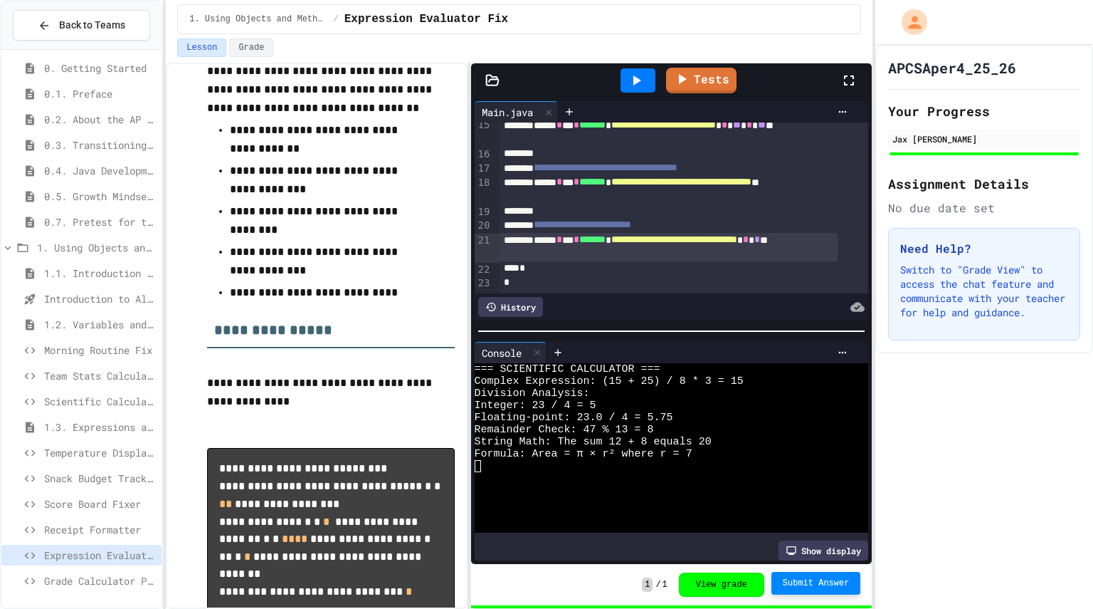
scroll to position [386, 0]
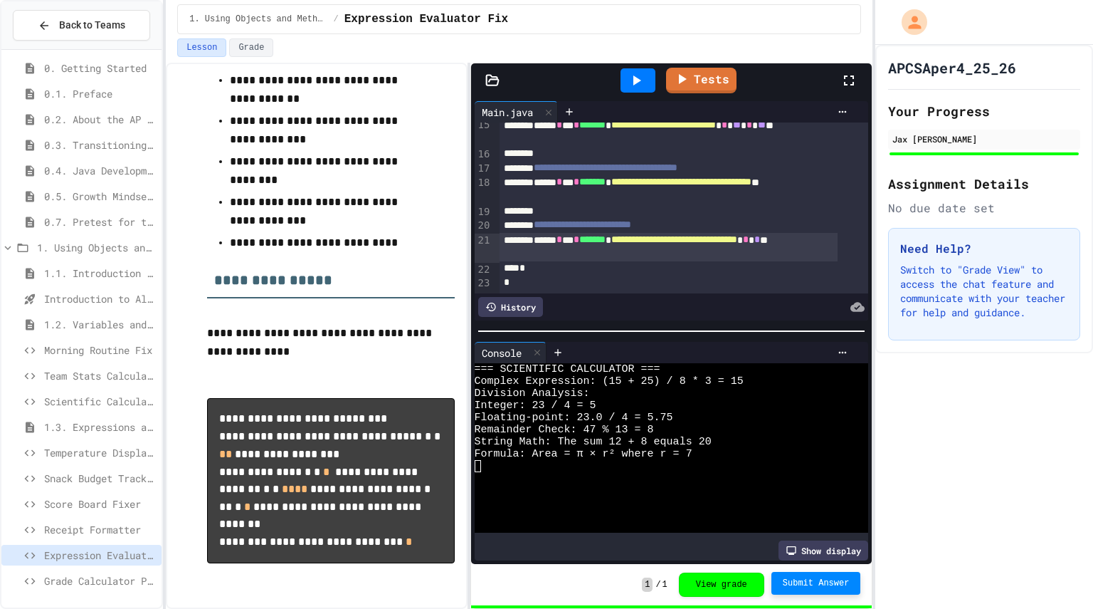
click at [98, 536] on span "Receipt Formatter" at bounding box center [100, 529] width 112 height 15
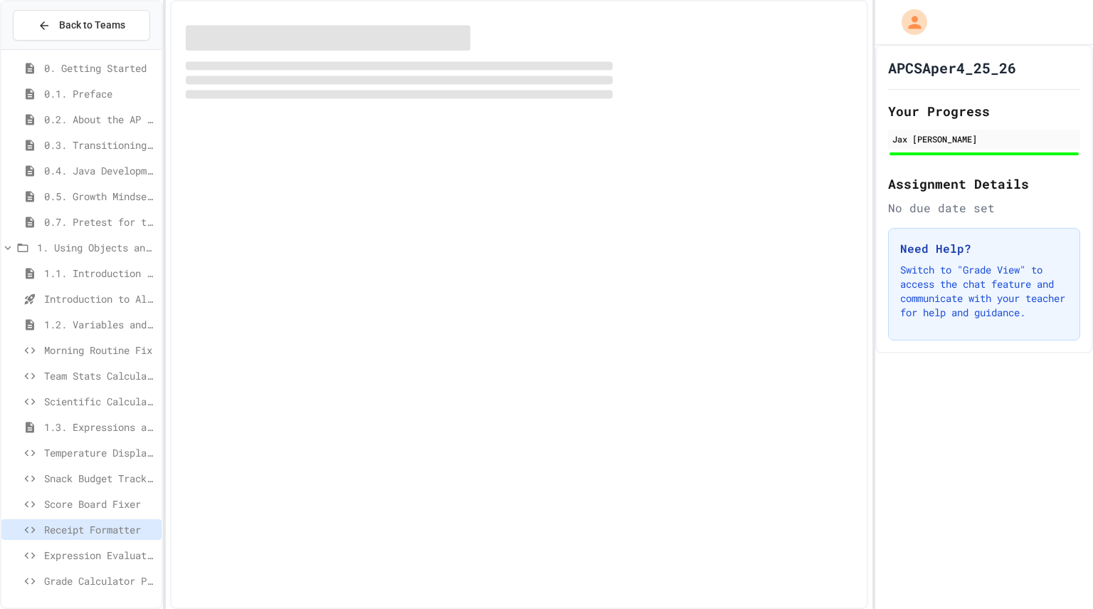
scroll to position [18, 0]
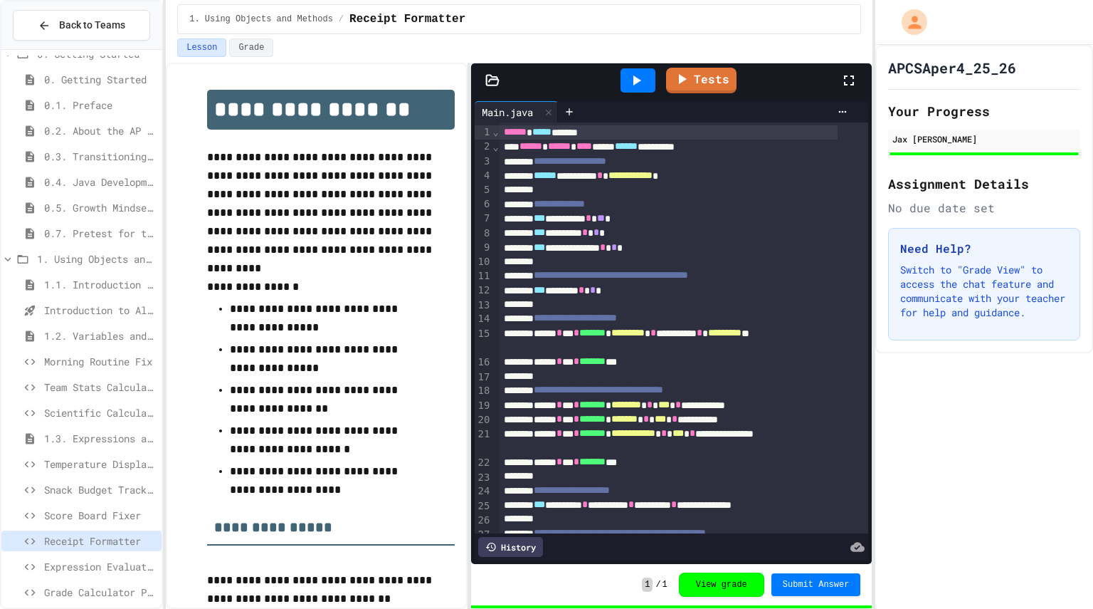
click at [98, 524] on div "Score Board Fixer" at bounding box center [81, 515] width 160 height 21
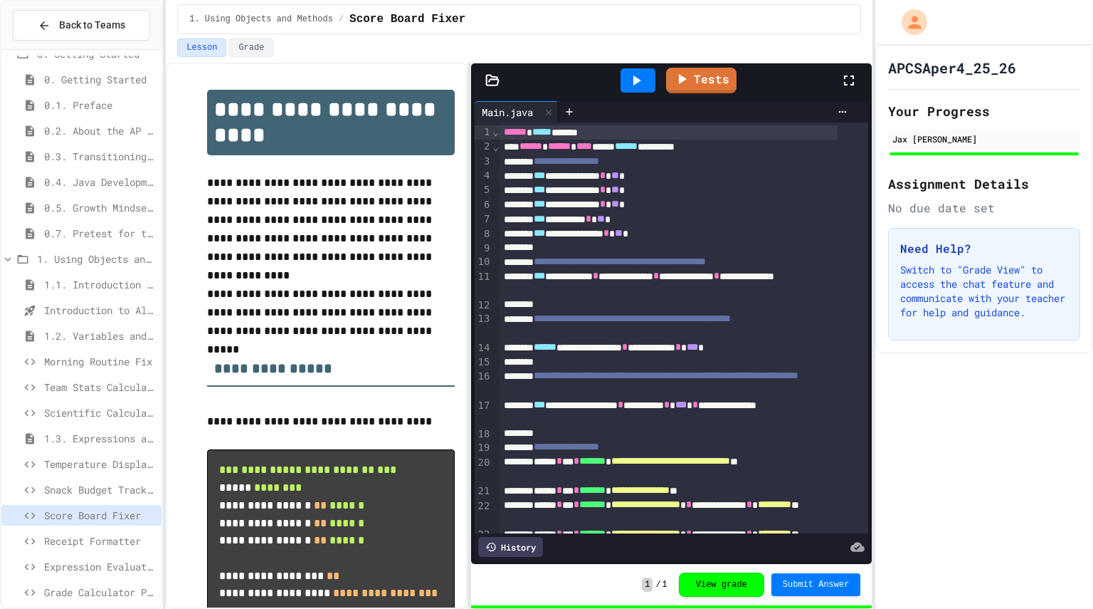
click at [104, 493] on span "Snack Budget Tracker" at bounding box center [100, 489] width 112 height 15
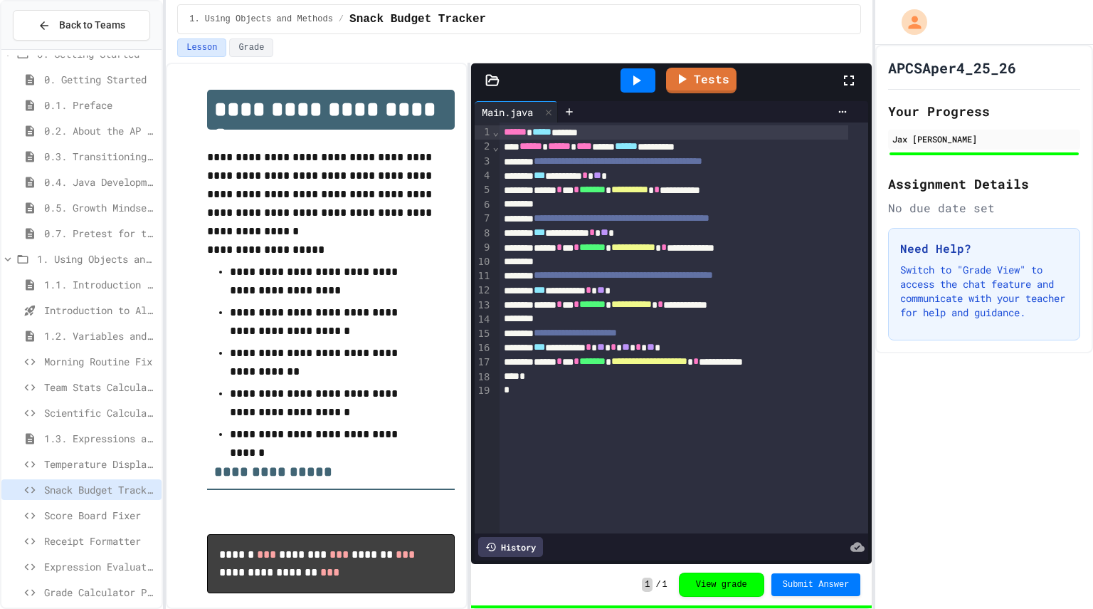
click at [108, 463] on span "Temperature Display Fix" at bounding box center [100, 463] width 112 height 15
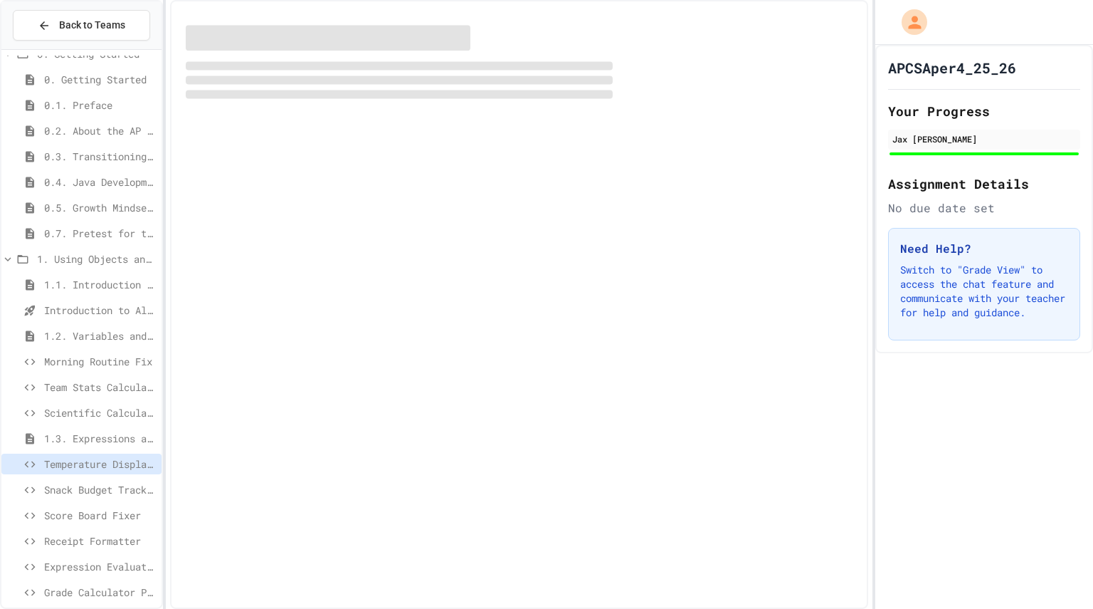
scroll to position [29, 0]
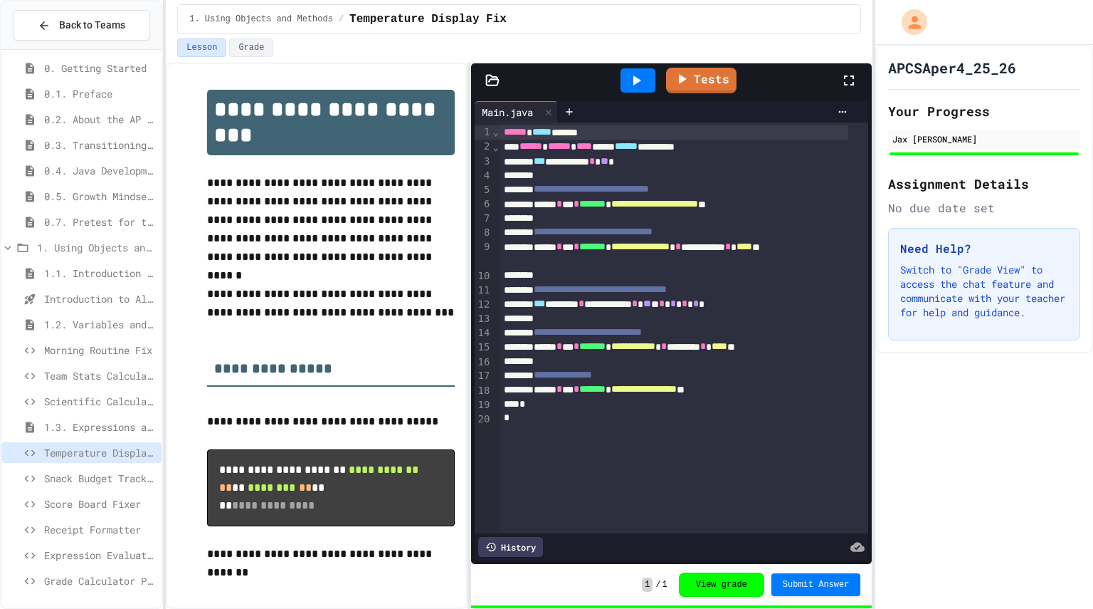
click at [105, 502] on span "Score Board Fixer" at bounding box center [100, 503] width 112 height 15
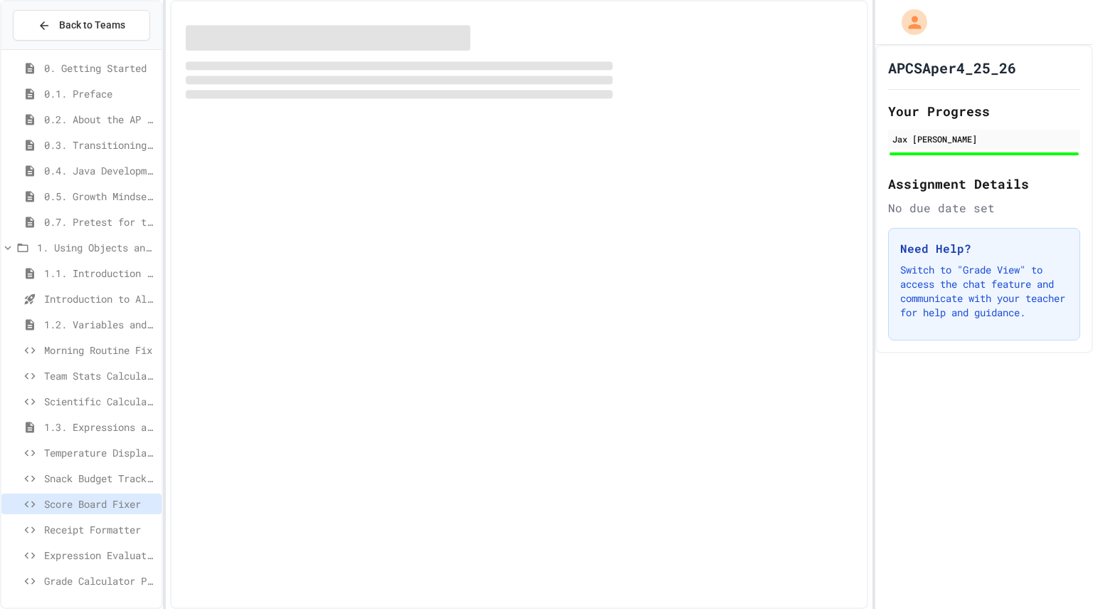
scroll to position [18, 0]
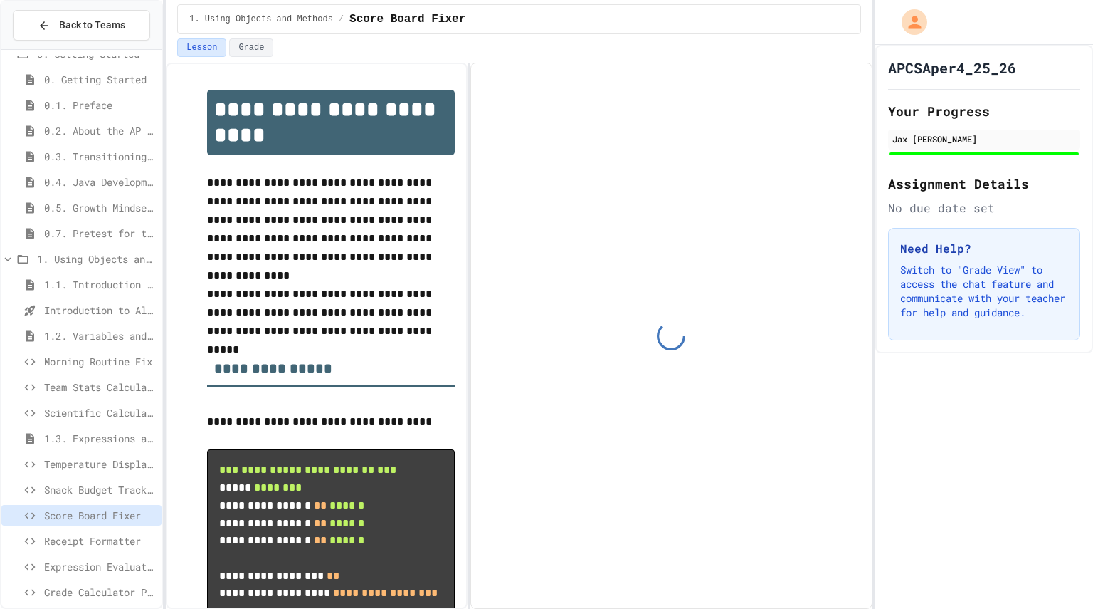
click at [102, 566] on span "Expression Evaluator Fix" at bounding box center [100, 566] width 112 height 15
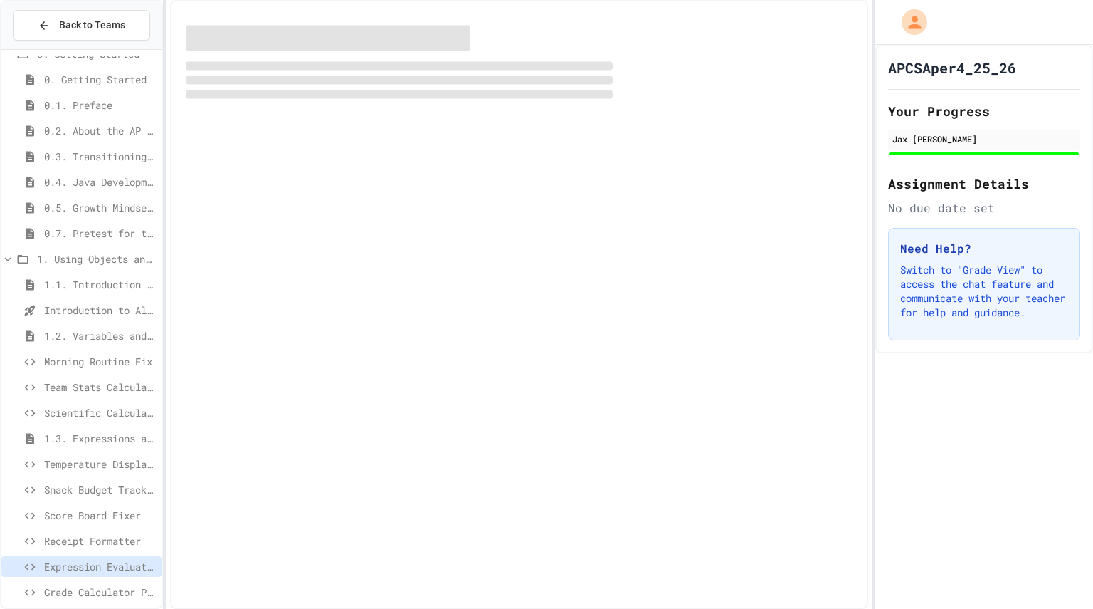
scroll to position [29, 0]
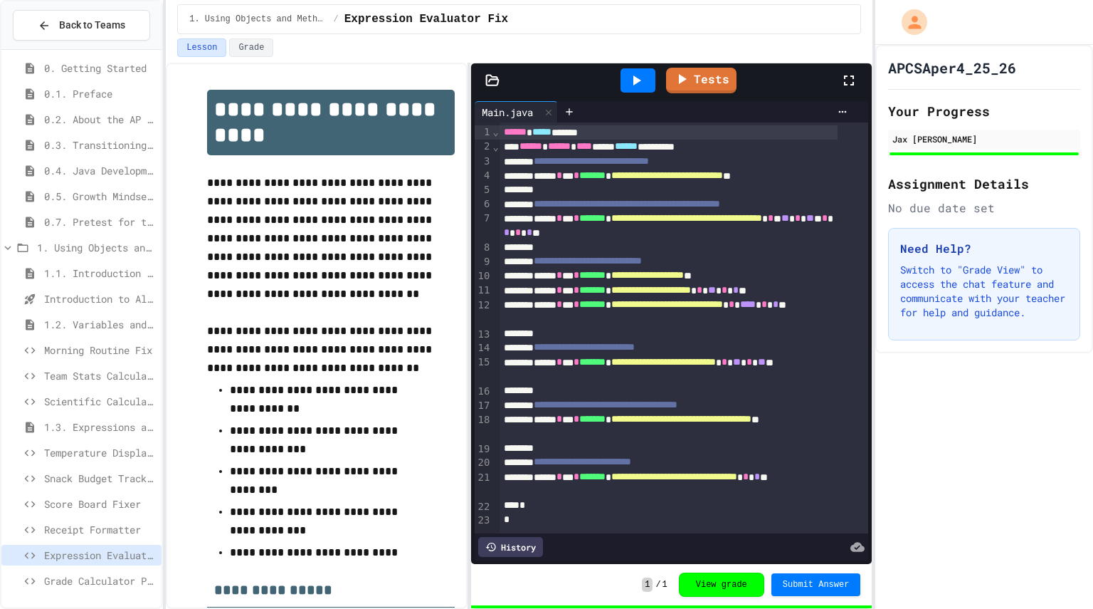
click at [102, 602] on div "0: Getting Started 0. Getting Started 0.1. Preface 0.2. About the AP CSA Exam 0…" at bounding box center [81, 328] width 160 height 557
click at [103, 587] on span "Grade Calculator Pro" at bounding box center [100, 580] width 112 height 15
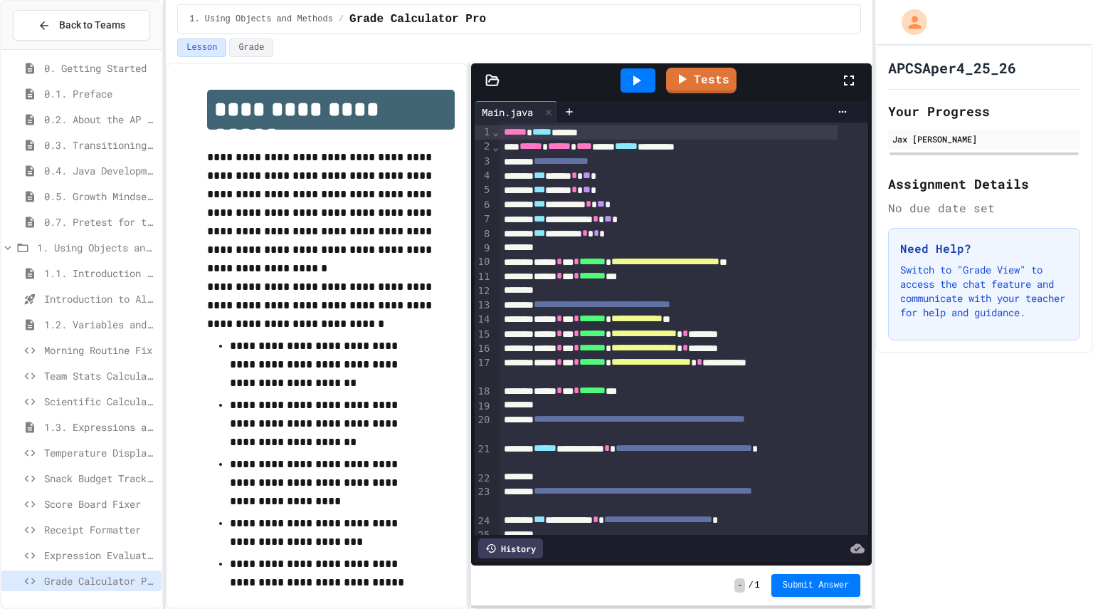
click at [92, 428] on span "1.3. Expressions and Output [New]" at bounding box center [100, 426] width 112 height 15
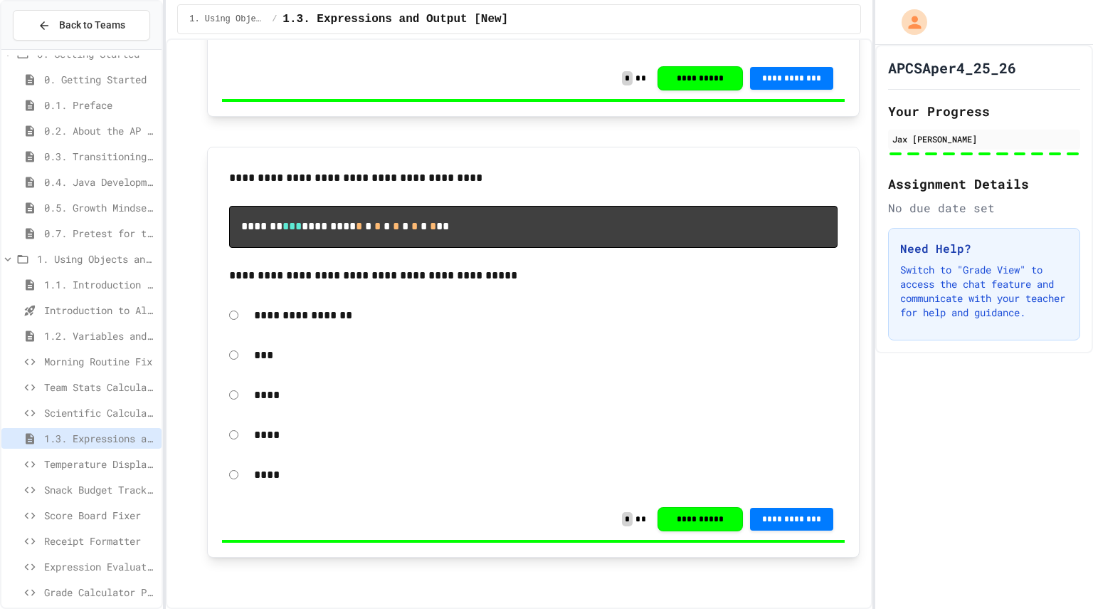
scroll to position [29, 0]
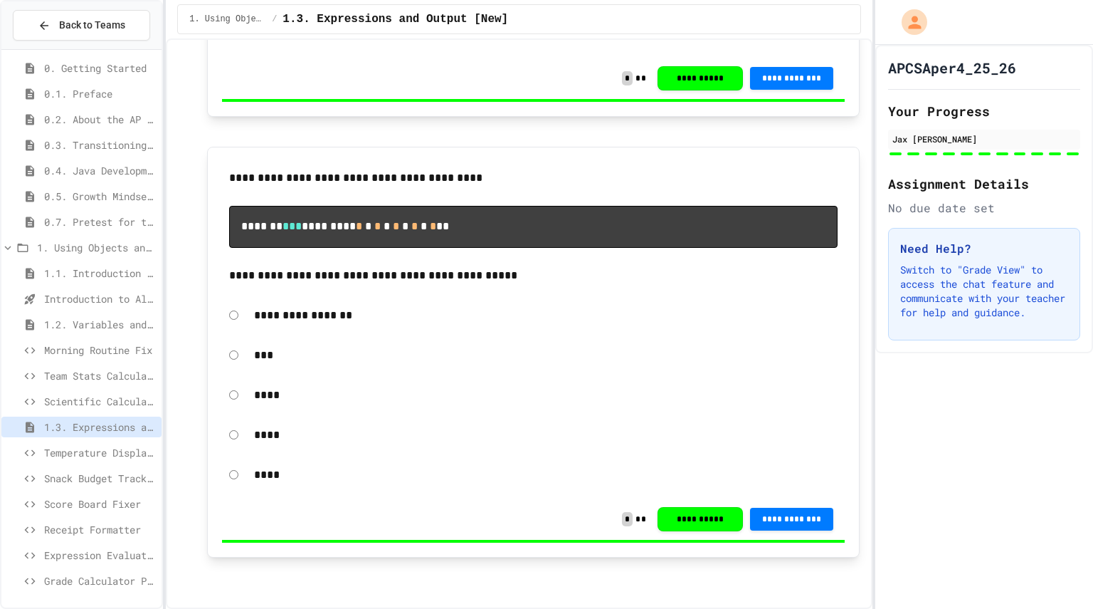
click at [89, 578] on span "Grade Calculator Pro" at bounding box center [100, 580] width 112 height 15
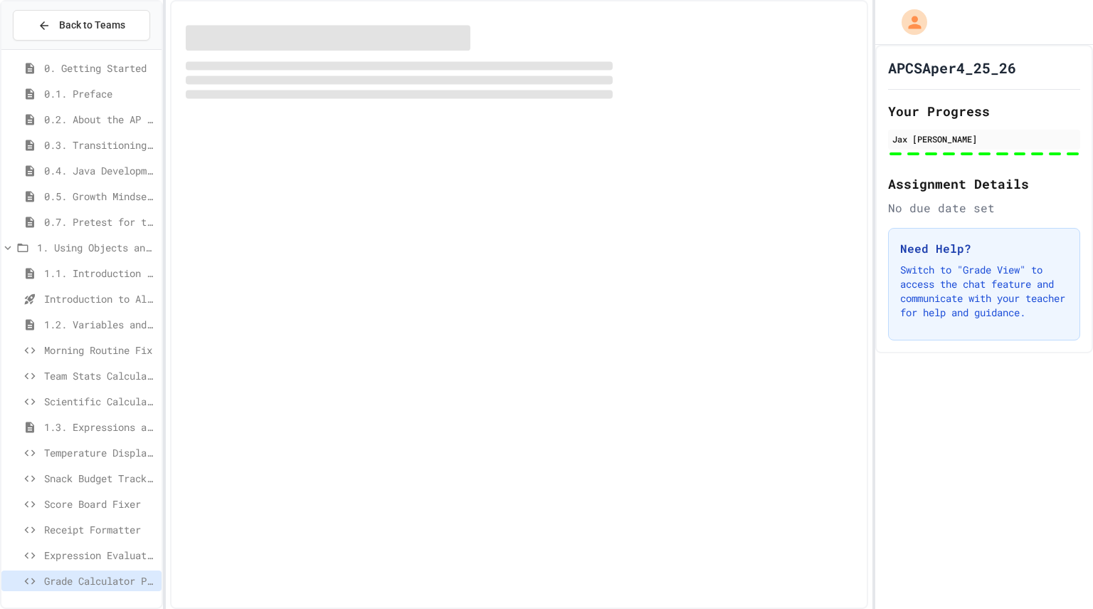
scroll to position [18, 0]
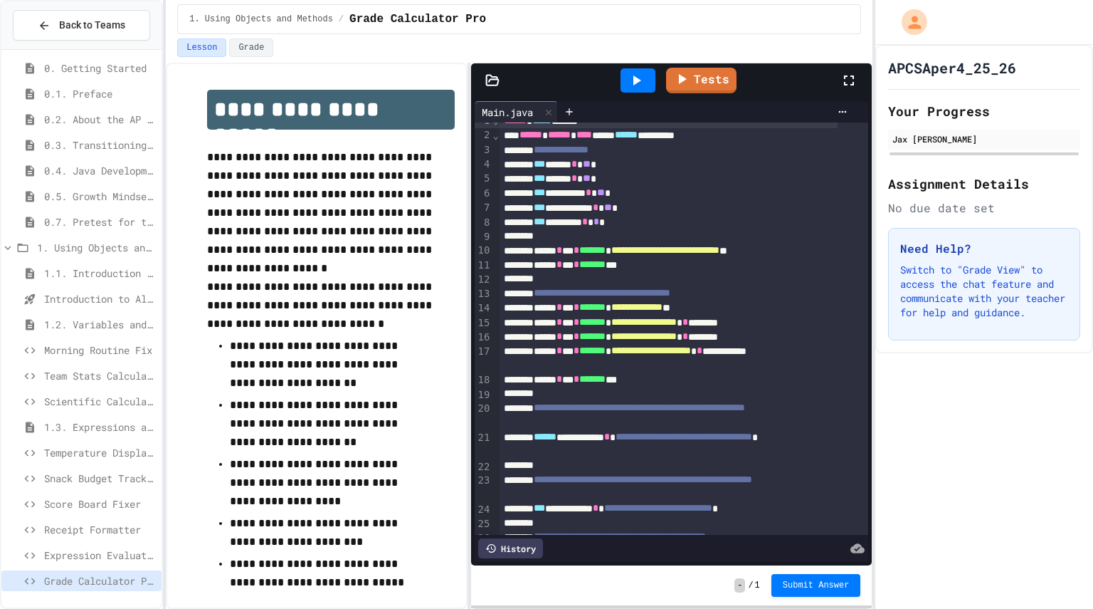
scroll to position [9, 0]
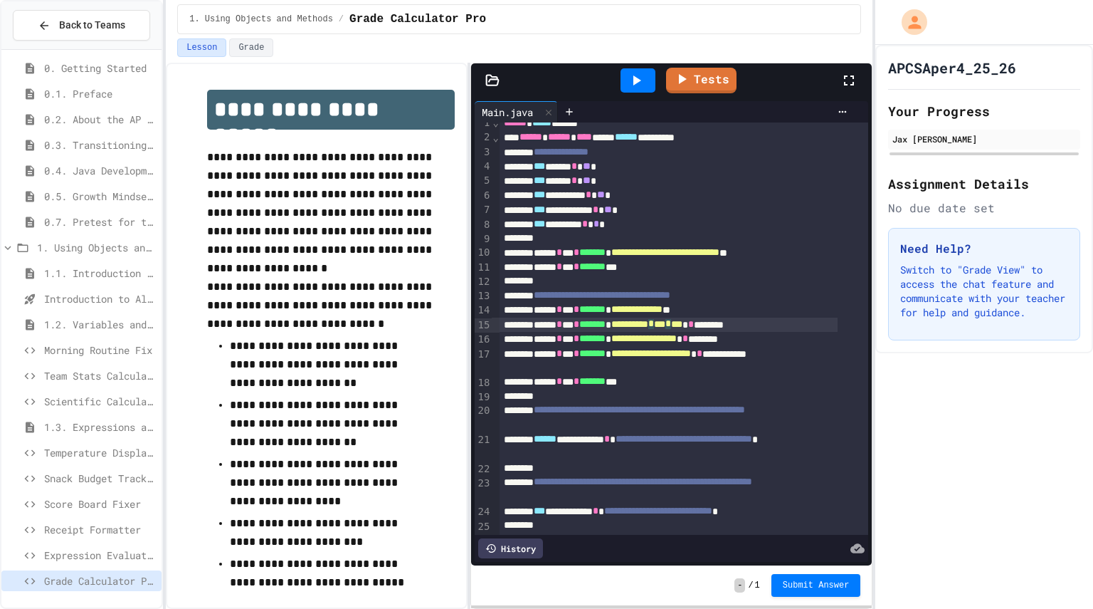
click at [726, 330] on div "****** * *** * ******* * ********* * *** * *** * *******" at bounding box center [669, 324] width 339 height 15
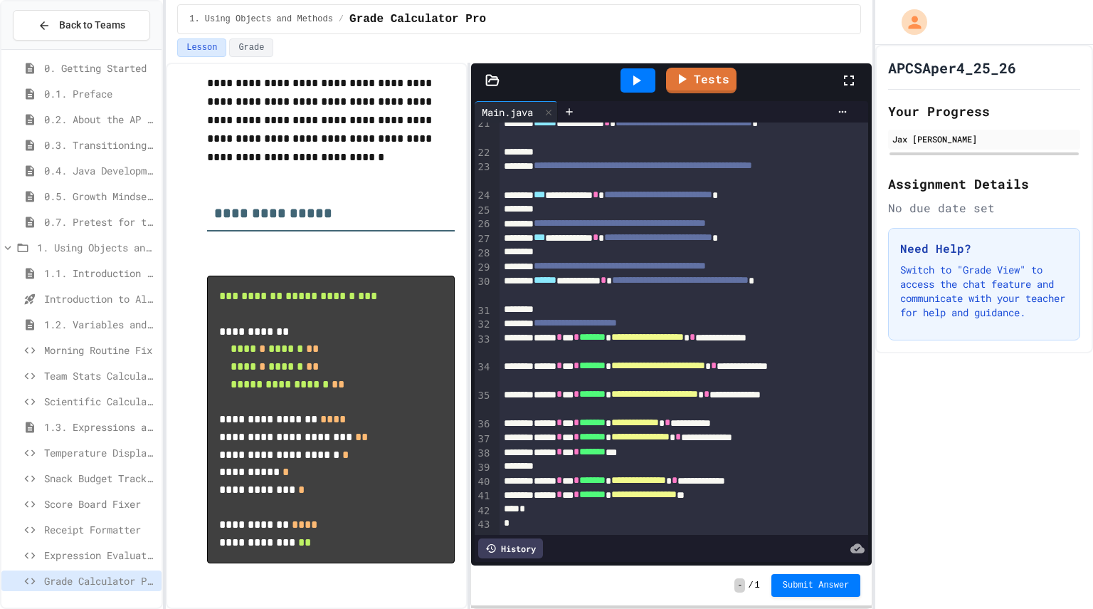
scroll to position [347, 0]
click at [636, 459] on div at bounding box center [669, 466] width 339 height 14
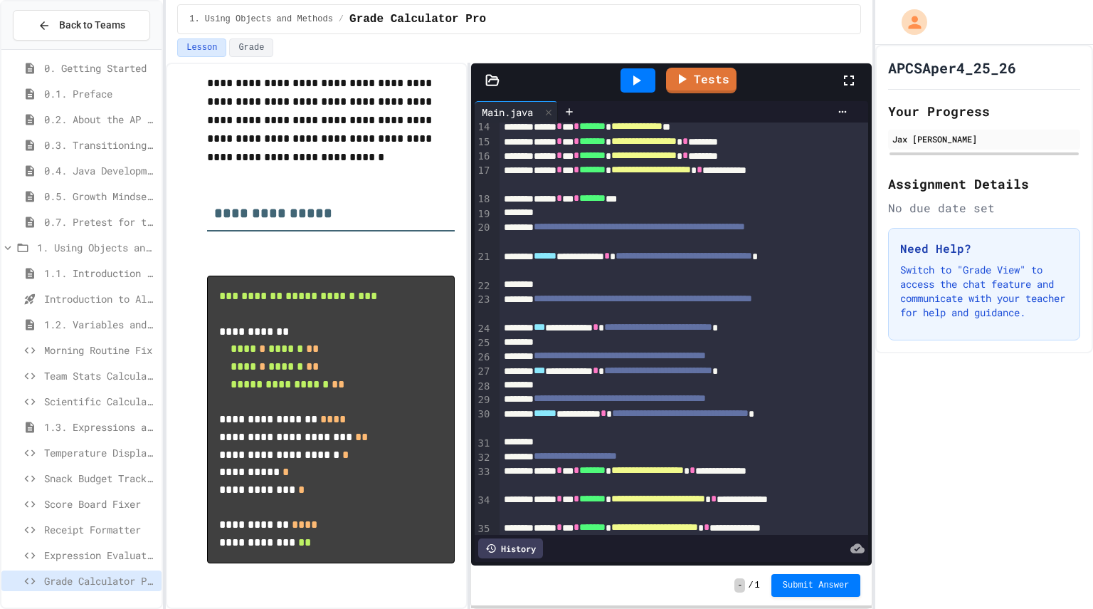
scroll to position [0, 0]
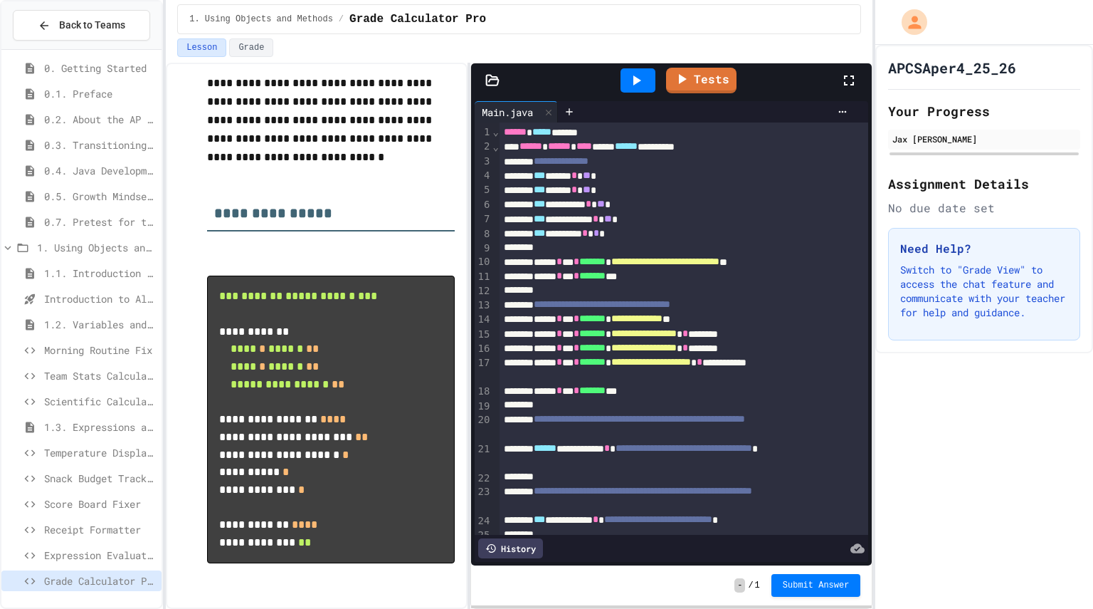
click at [633, 72] on icon at bounding box center [636, 80] width 17 height 17
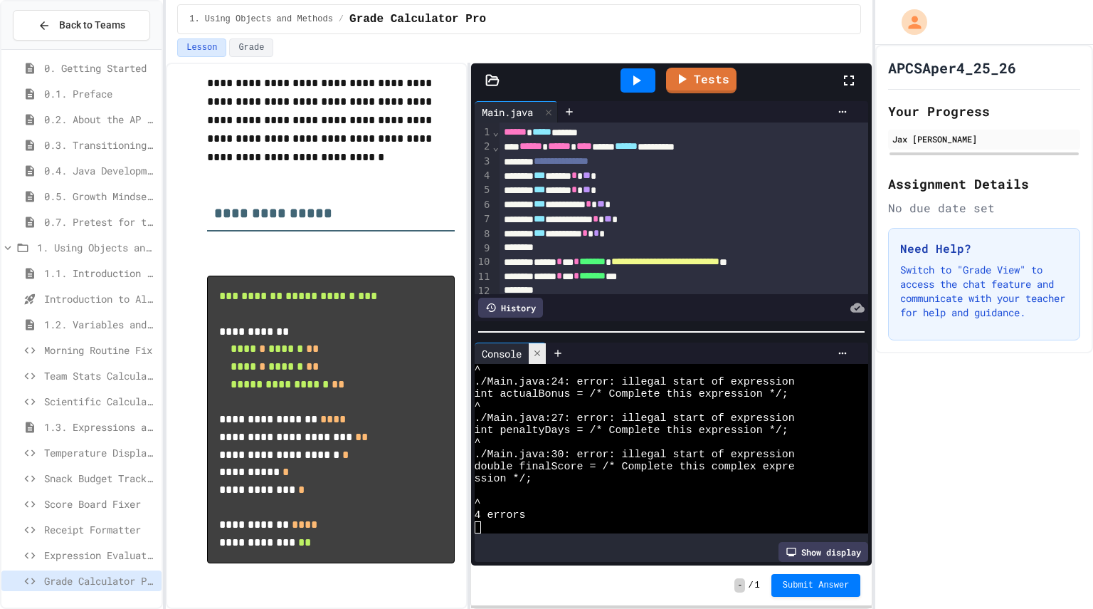
click at [534, 354] on div at bounding box center [537, 353] width 17 height 21
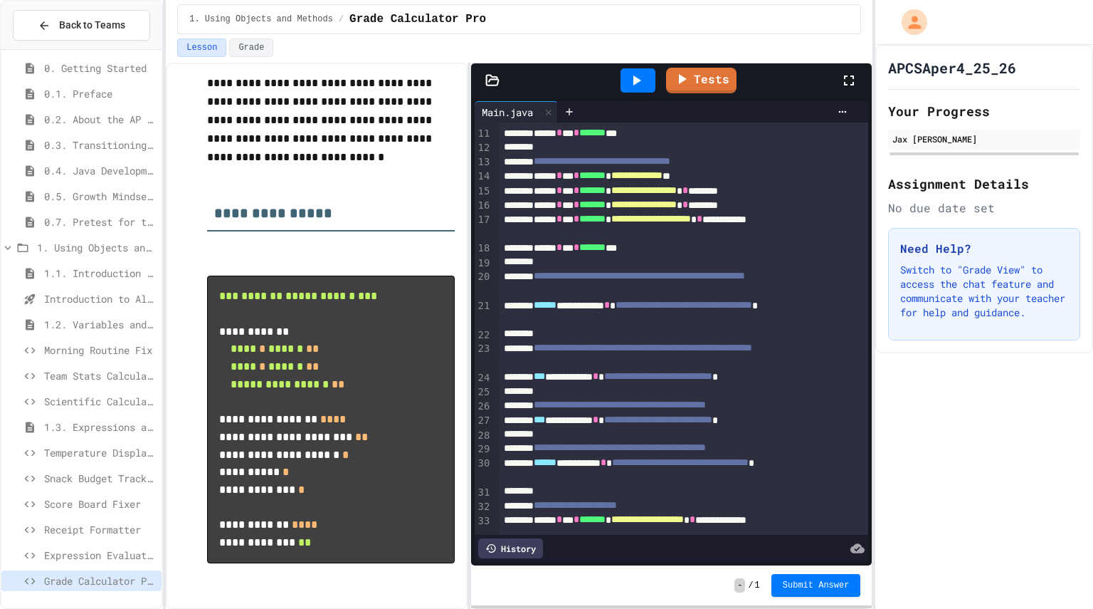
scroll to position [144, 0]
drag, startPoint x: 640, startPoint y: 325, endPoint x: 652, endPoint y: 317, distance: 14.4
click at [652, 317] on div "**********" at bounding box center [669, 312] width 339 height 29
click at [658, 306] on div "**********" at bounding box center [669, 312] width 339 height 29
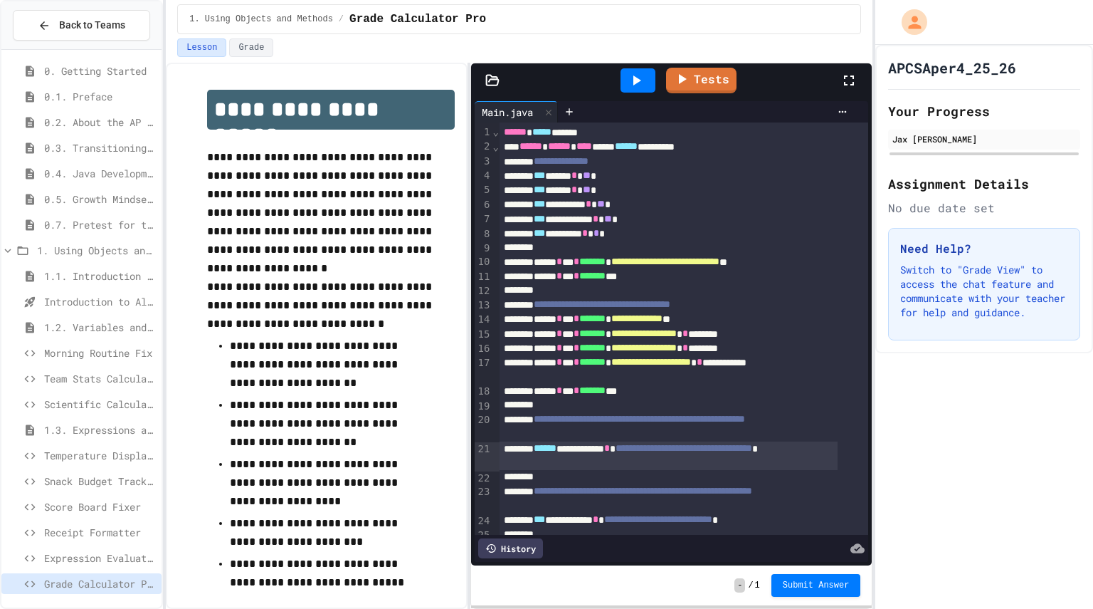
scroll to position [0, 0]
click at [6, 70] on icon at bounding box center [7, 71] width 13 height 13
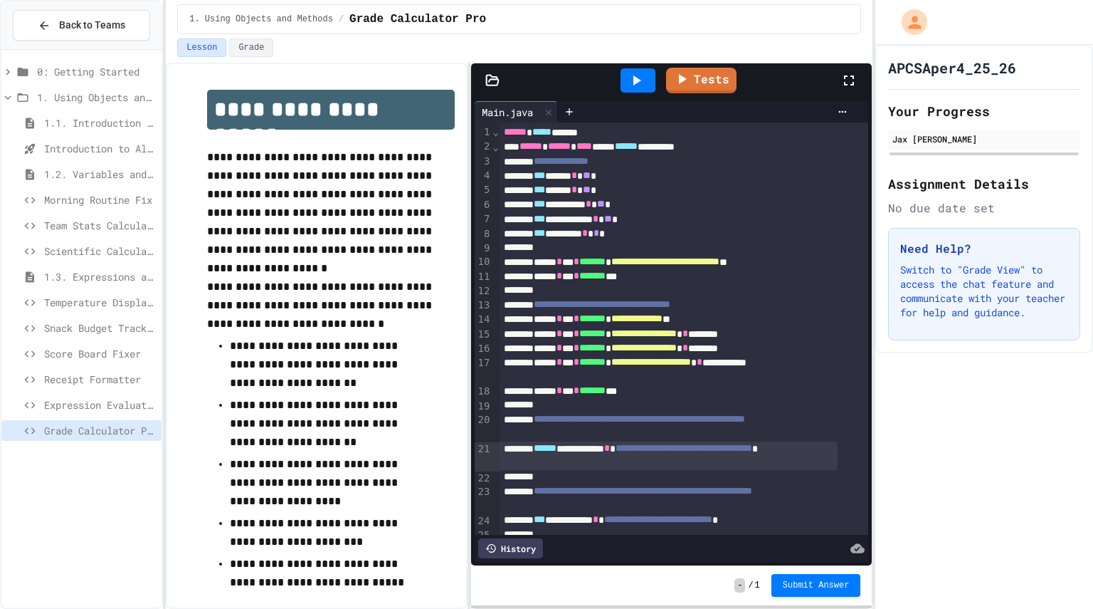
click at [54, 82] on div "0: Getting Started" at bounding box center [81, 74] width 160 height 26
click at [186, 134] on div "**********" at bounding box center [316, 603] width 275 height 1056
click at [238, 48] on button "Grade" at bounding box center [251, 47] width 44 height 19
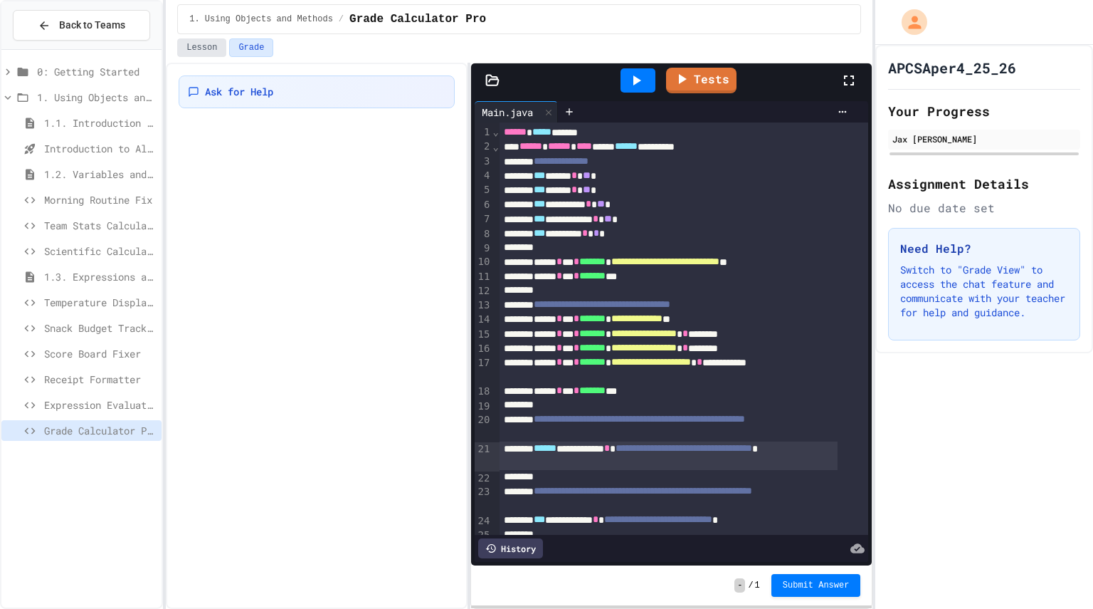
click at [212, 44] on button "Lesson" at bounding box center [201, 47] width 49 height 19
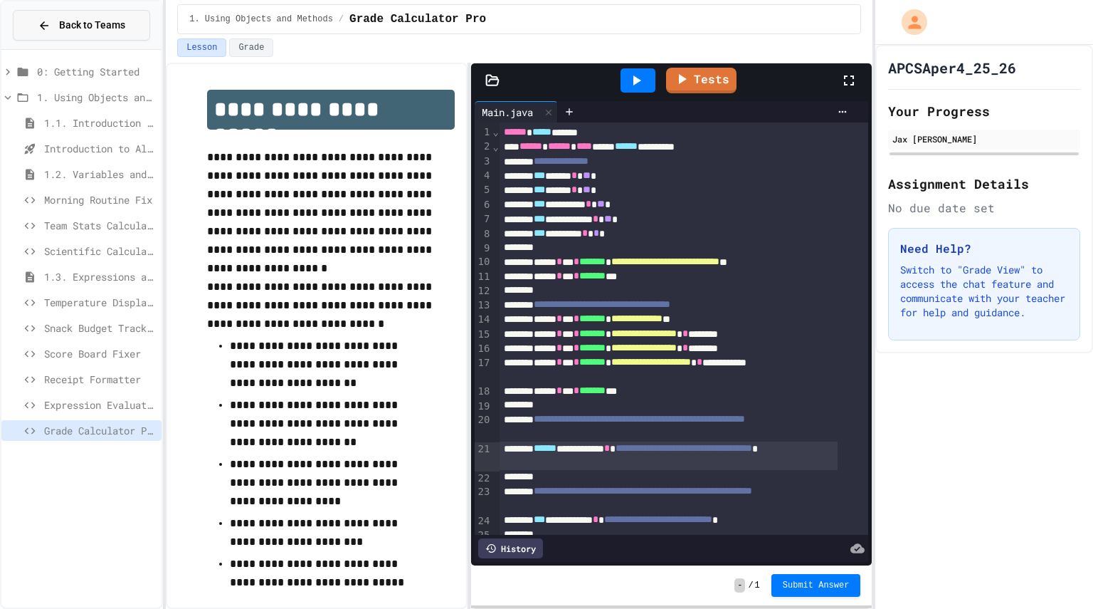
drag, startPoint x: 73, startPoint y: 25, endPoint x: 27, endPoint y: 26, distance: 46.3
click at [27, 26] on button "Back to Teams" at bounding box center [81, 25] width 137 height 31
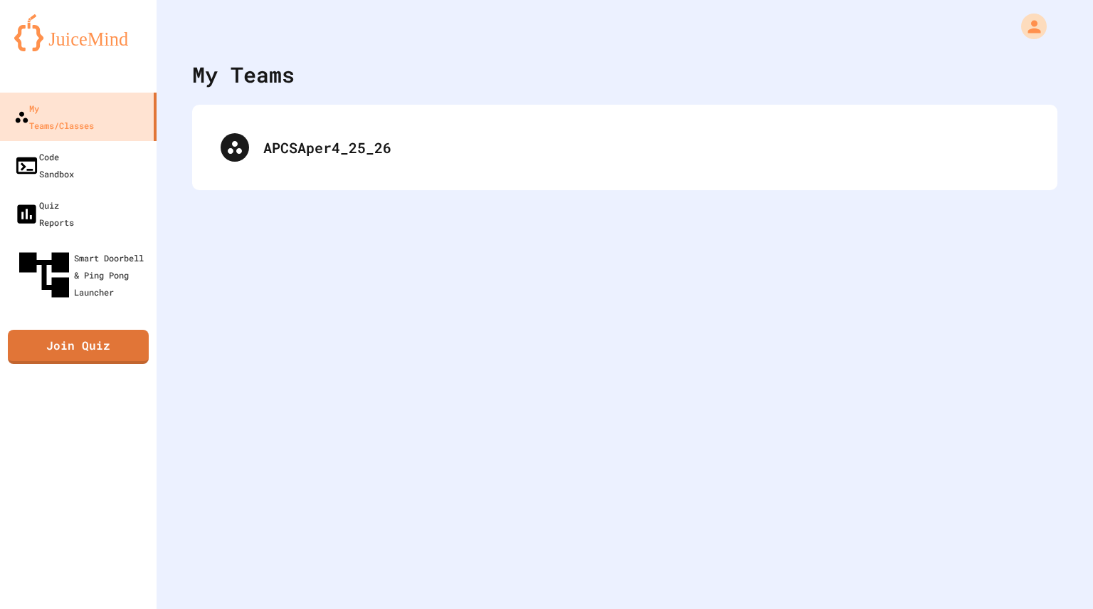
drag, startPoint x: 312, startPoint y: 137, endPoint x: 208, endPoint y: 247, distance: 151.0
click at [208, 247] on div "My Teams APCSAper4_25_26" at bounding box center [625, 304] width 937 height 609
click at [111, 146] on link "Code Sandbox" at bounding box center [79, 165] width 162 height 50
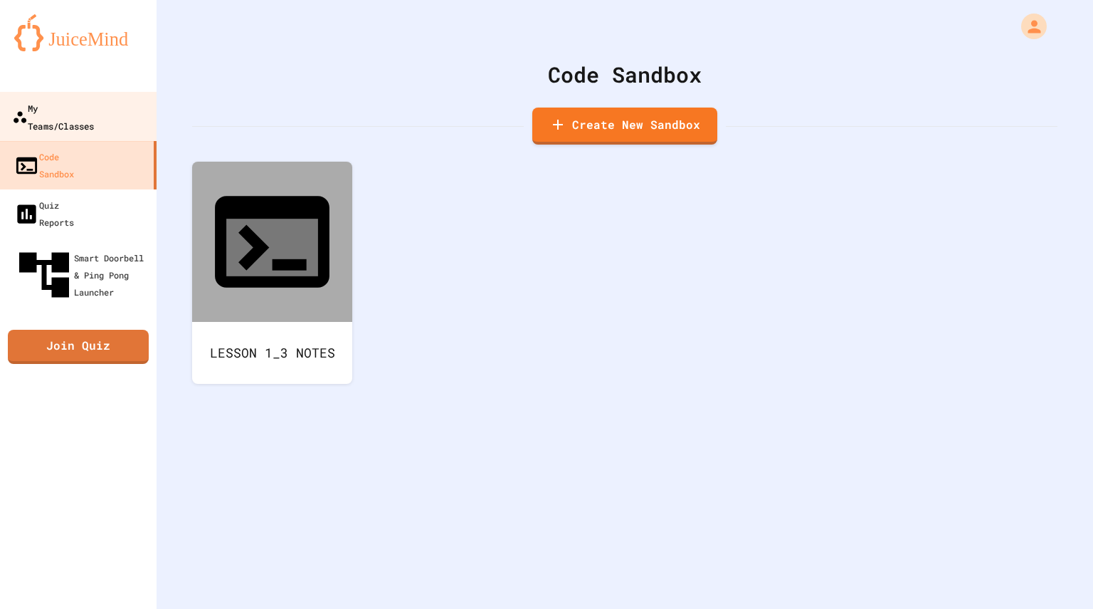
click at [120, 115] on link "My Teams/Classes" at bounding box center [79, 117] width 162 height 50
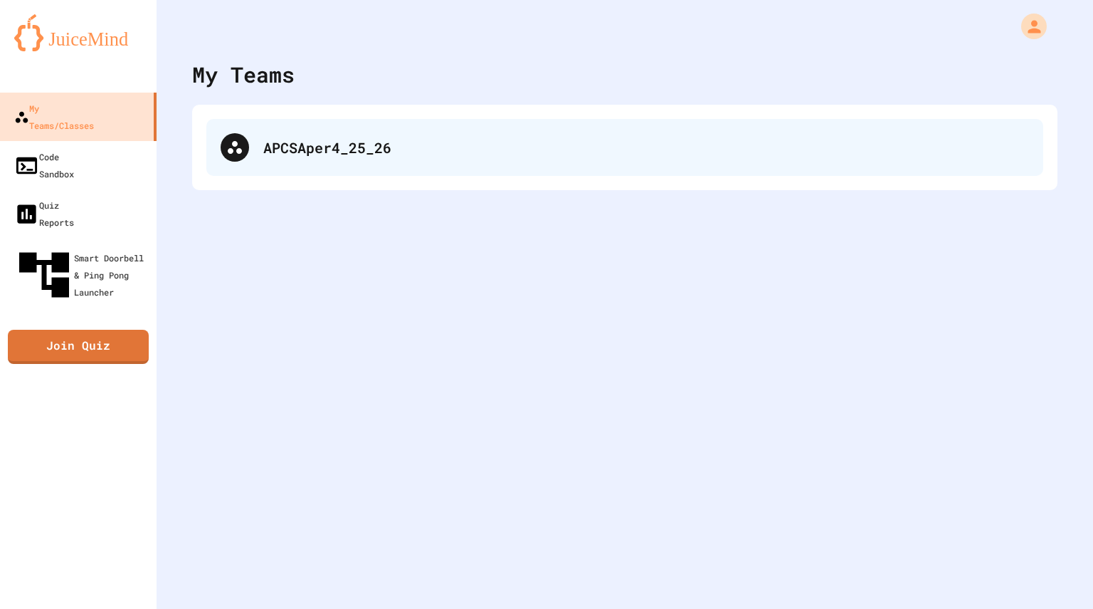
click at [301, 152] on div "APCSAper4_25_26" at bounding box center [646, 147] width 766 height 21
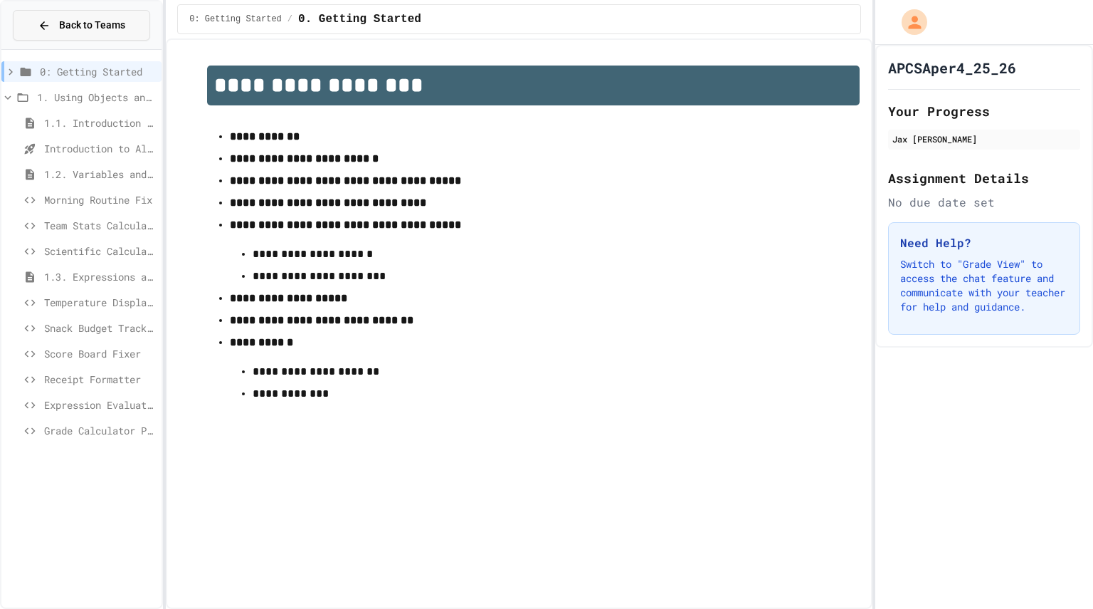
click at [87, 24] on span "Back to Teams" at bounding box center [92, 25] width 66 height 15
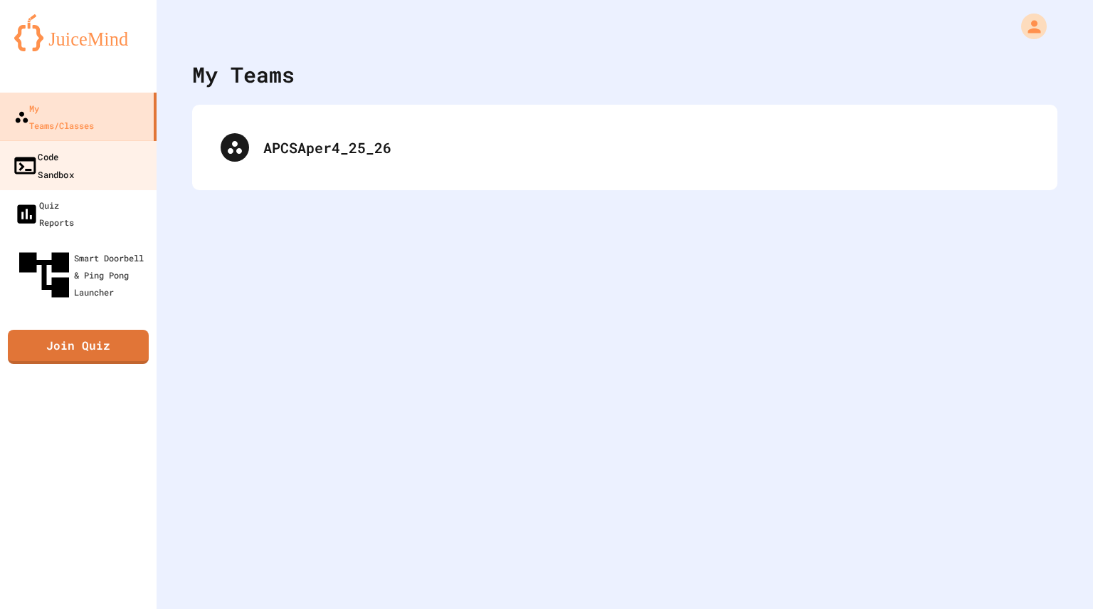
click at [74, 148] on div "Code Sandbox" at bounding box center [43, 164] width 62 height 35
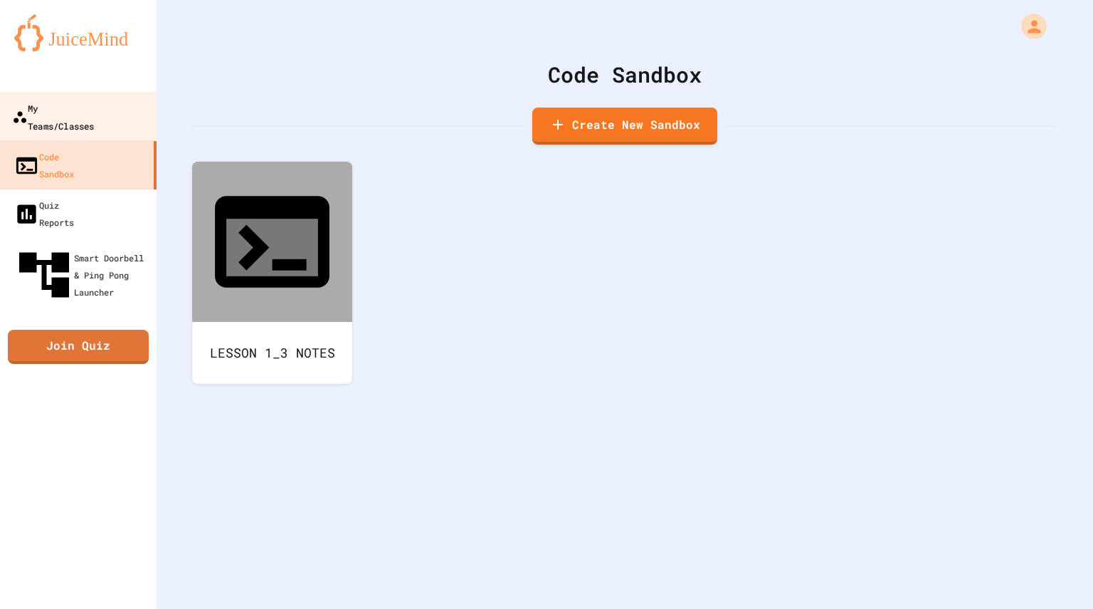
click at [94, 114] on div "My Teams/Classes" at bounding box center [53, 116] width 82 height 35
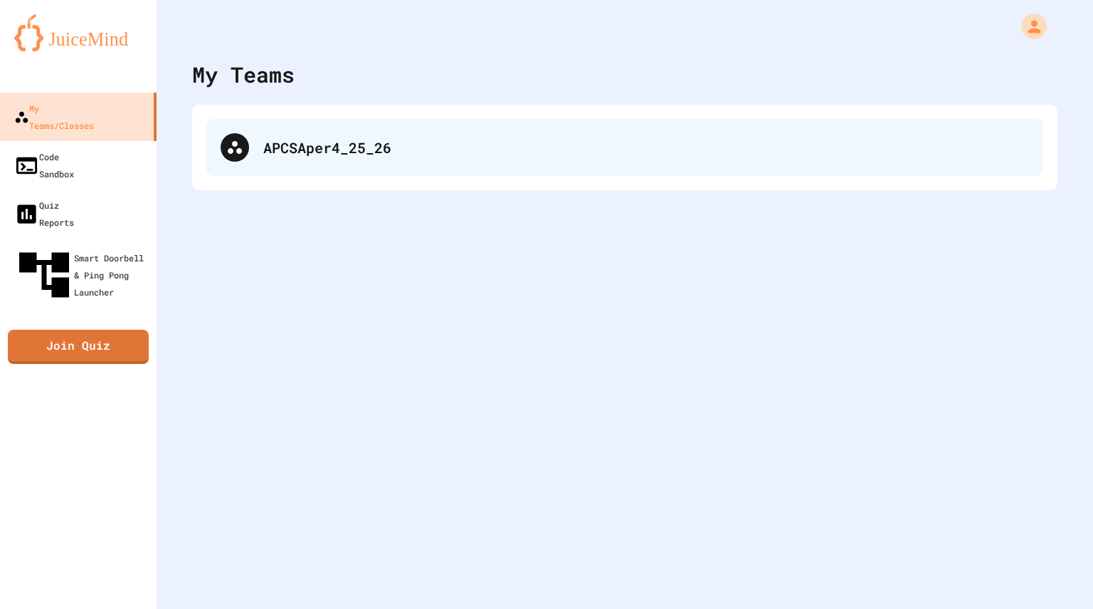
click at [246, 152] on div at bounding box center [235, 147] width 28 height 28
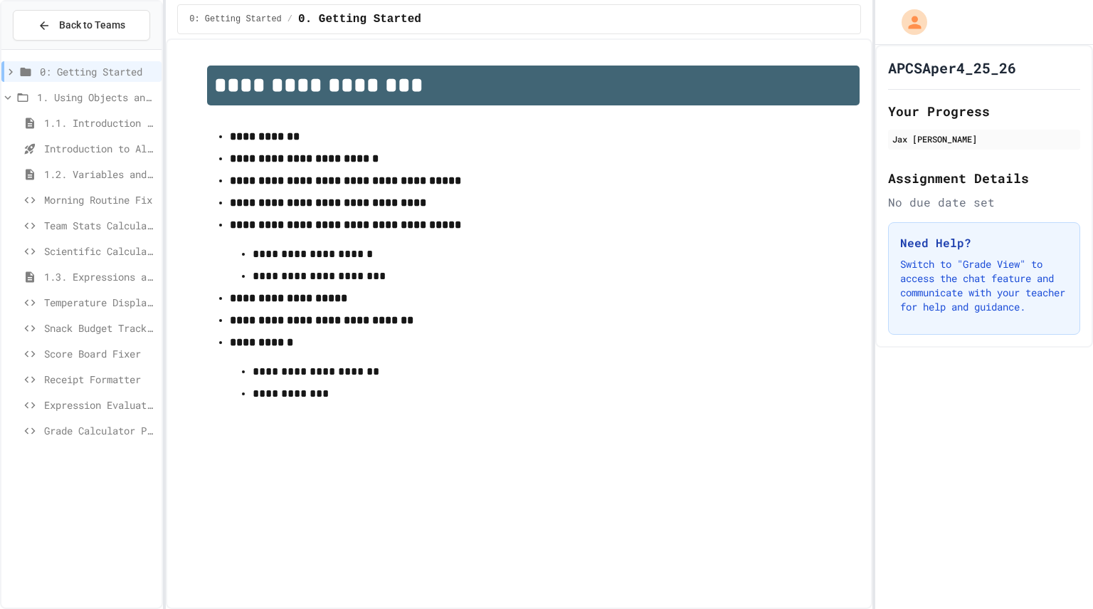
click at [100, 431] on span "Grade Calculator Pro" at bounding box center [100, 430] width 112 height 15
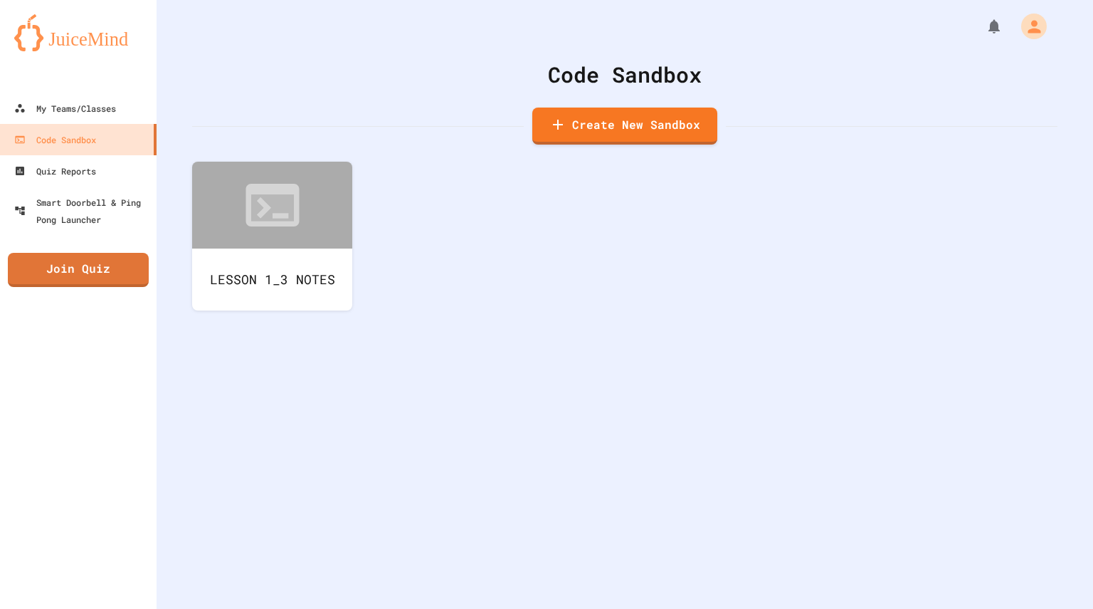
click at [549, 102] on div "Code Sandbox Create New Sandbox" at bounding box center [624, 101] width 865 height 86
click at [550, 103] on div "Code Sandbox Create New Sandbox" at bounding box center [624, 101] width 865 height 86
click at [550, 113] on link "Create New Sandbox" at bounding box center [625, 124] width 181 height 39
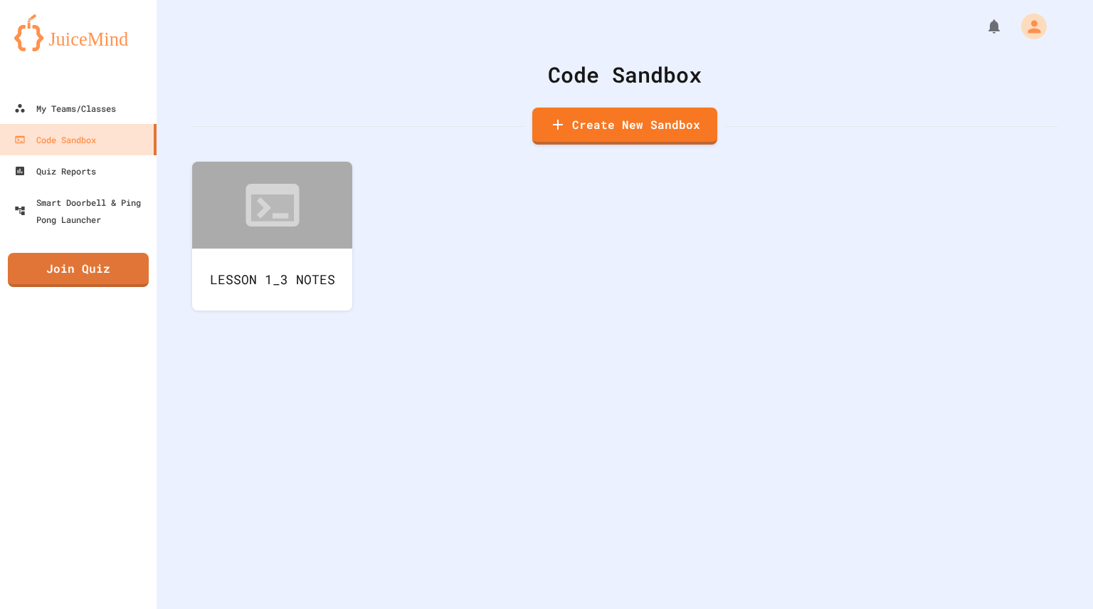
type input "**********"
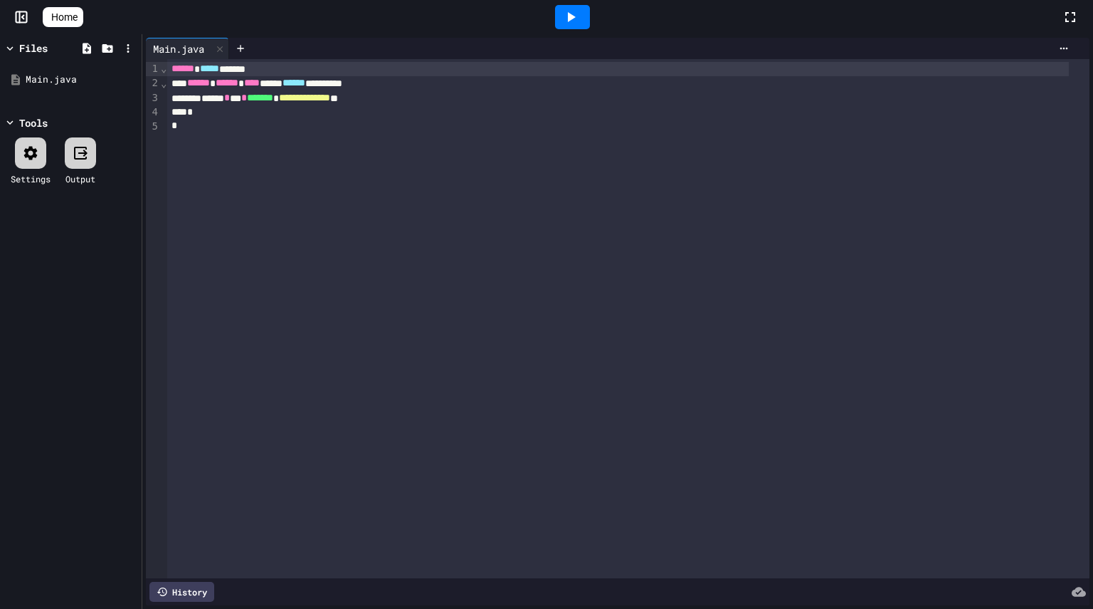
click at [65, 20] on span "Home" at bounding box center [64, 17] width 26 height 14
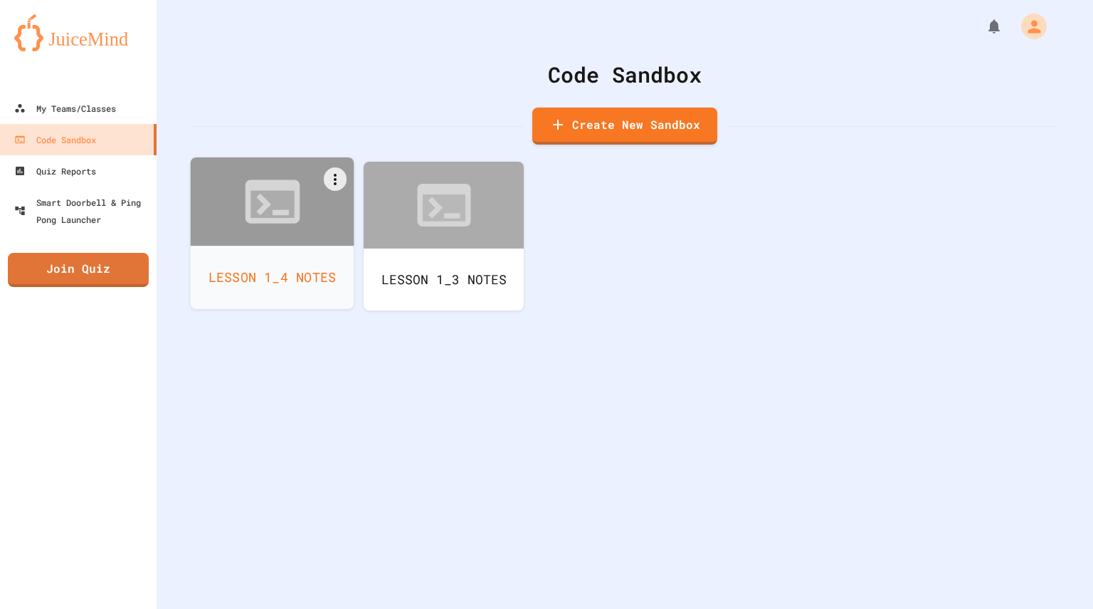
click at [233, 188] on div at bounding box center [273, 201] width 164 height 88
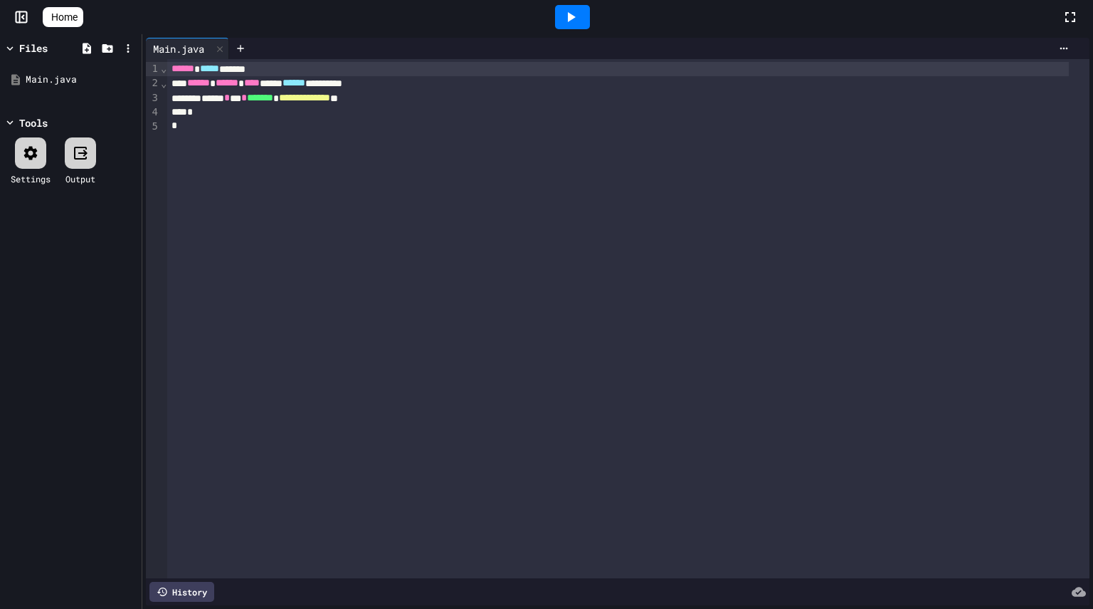
click at [348, 108] on div "*" at bounding box center [617, 112] width 901 height 14
click at [434, 105] on div "**********" at bounding box center [617, 98] width 901 height 14
click at [195, 88] on span "******" at bounding box center [198, 83] width 23 height 10
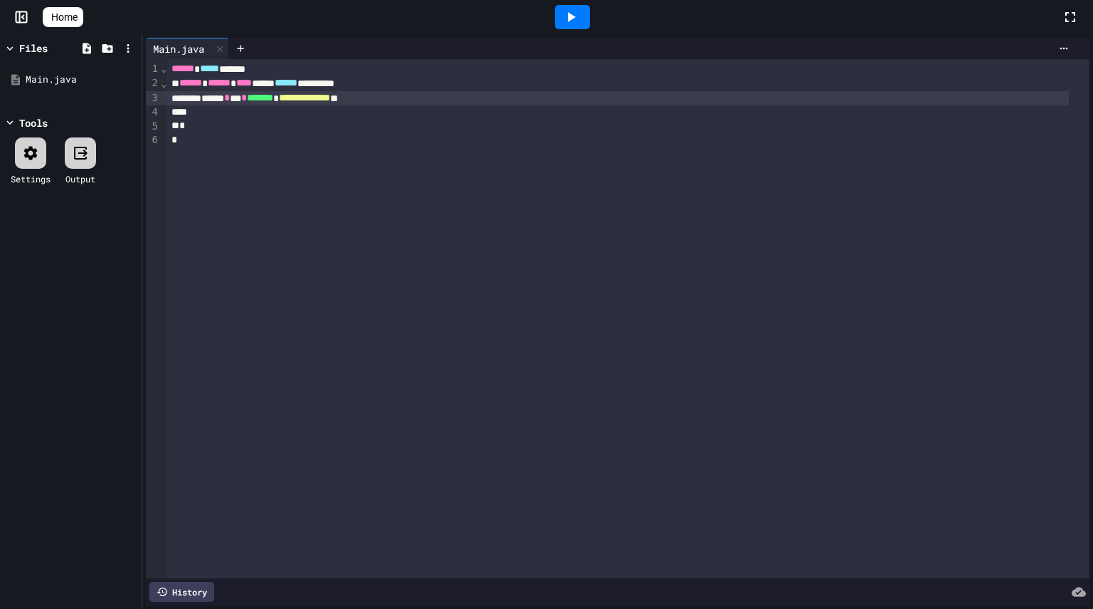
click at [217, 102] on div "**********" at bounding box center [617, 98] width 901 height 14
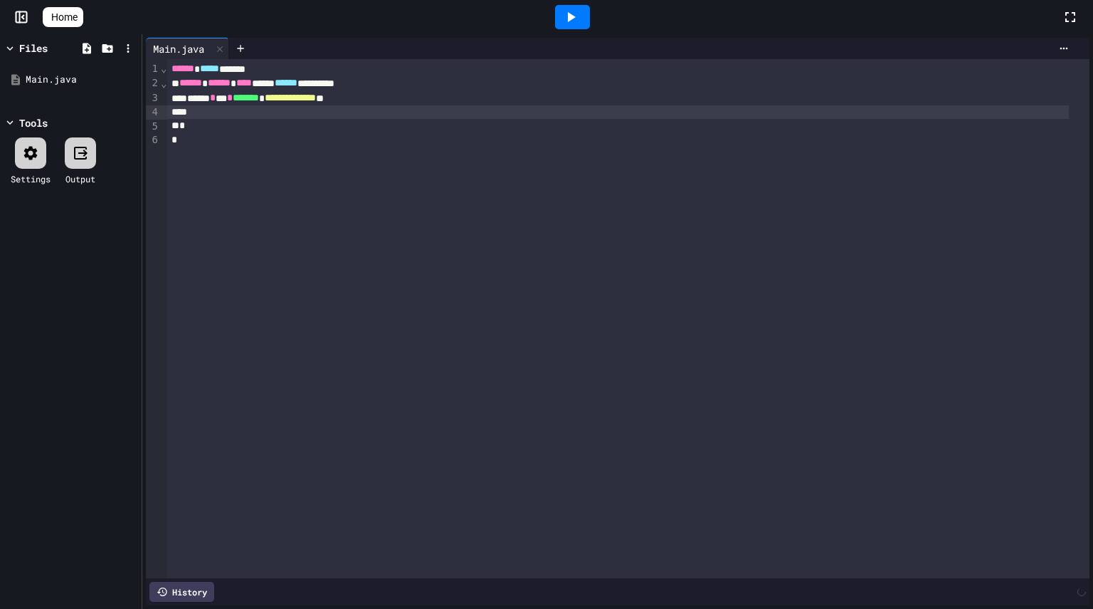
click at [219, 114] on div at bounding box center [617, 112] width 901 height 14
click at [186, 111] on div at bounding box center [617, 112] width 901 height 14
click at [195, 112] on div at bounding box center [617, 112] width 901 height 14
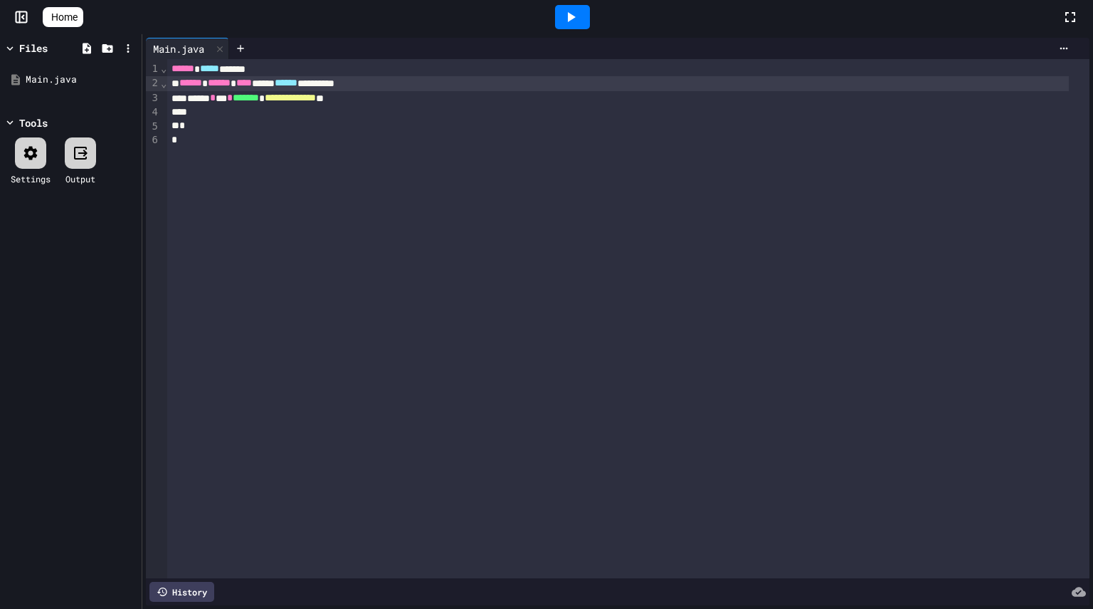
click at [184, 87] on span "******" at bounding box center [190, 83] width 23 height 10
click at [196, 97] on div "**********" at bounding box center [617, 98] width 901 height 14
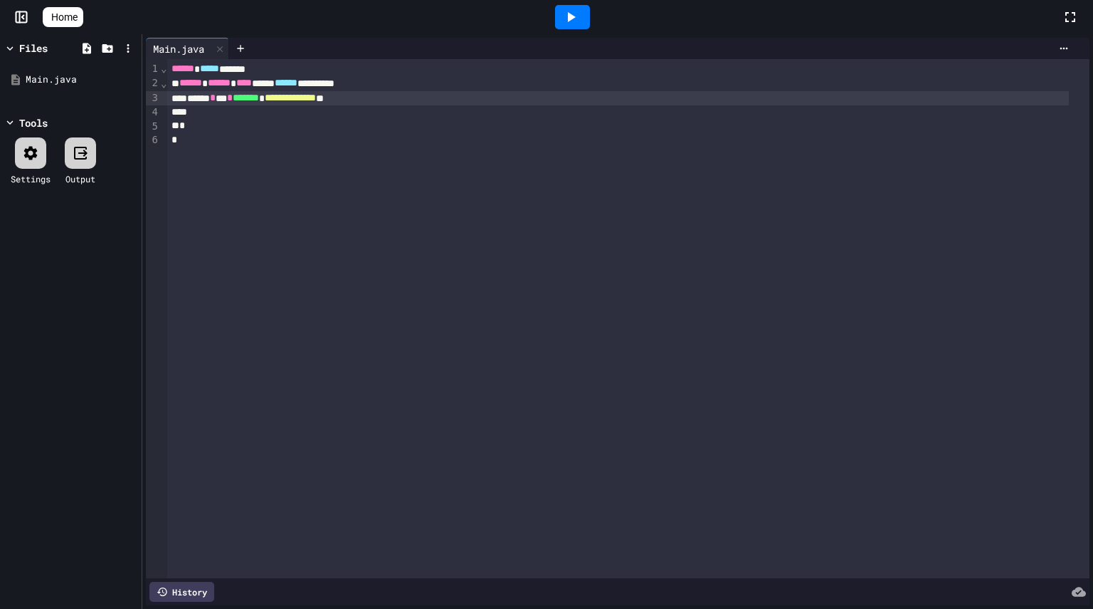
click at [194, 95] on div "**********" at bounding box center [617, 98] width 901 height 14
click at [204, 109] on div at bounding box center [617, 112] width 901 height 14
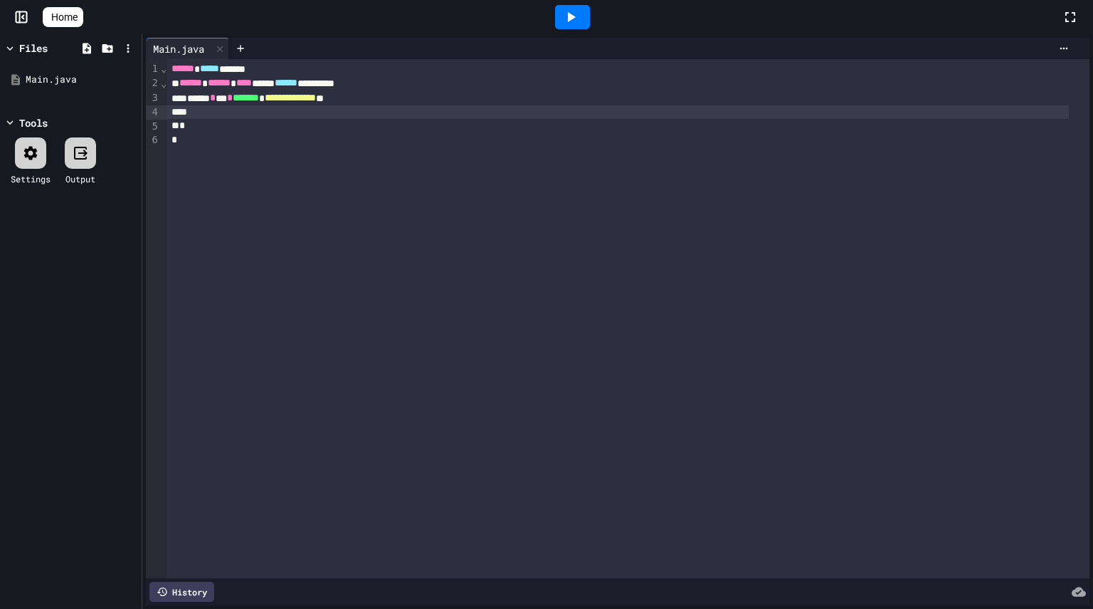
click at [204, 109] on div at bounding box center [617, 112] width 901 height 14
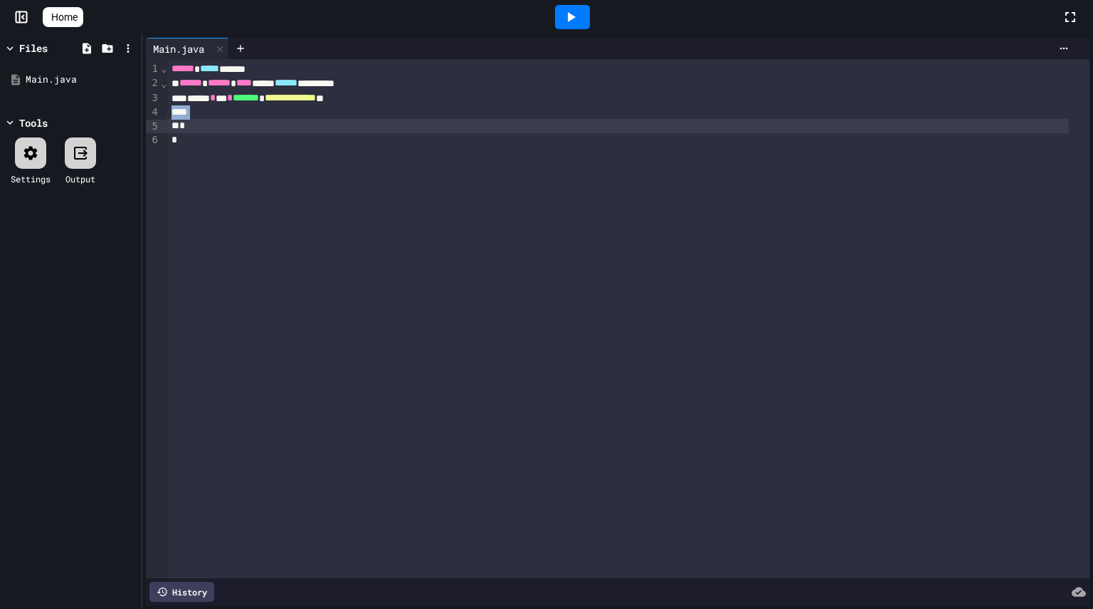
click at [204, 109] on div at bounding box center [617, 112] width 901 height 14
click at [204, 110] on div at bounding box center [617, 112] width 901 height 14
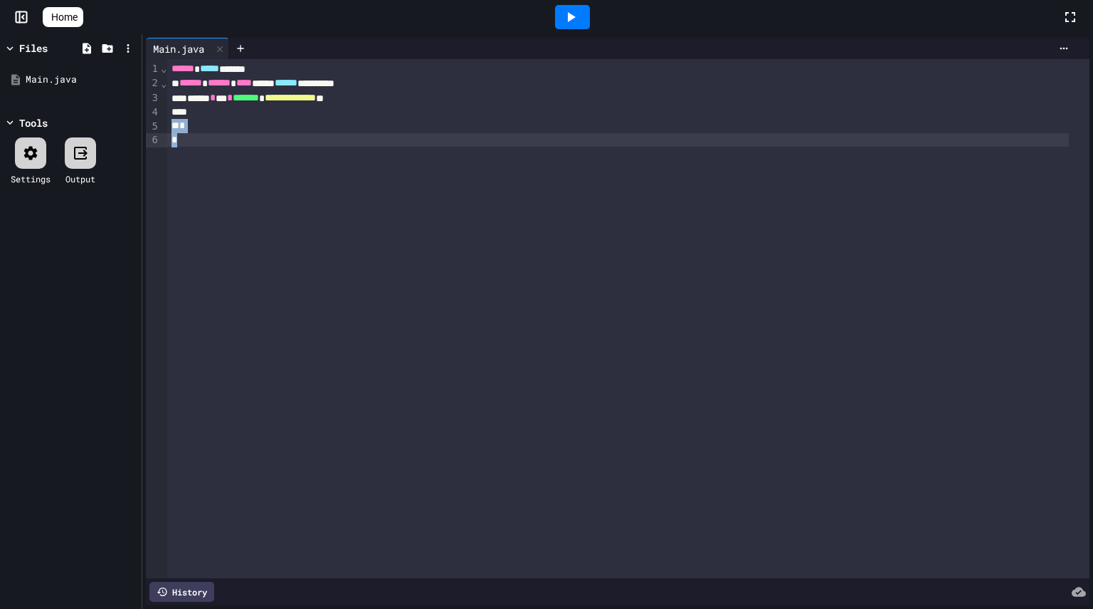
drag, startPoint x: 204, startPoint y: 110, endPoint x: 287, endPoint y: 183, distance: 110.9
click at [287, 183] on div "**********" at bounding box center [628, 318] width 922 height 519
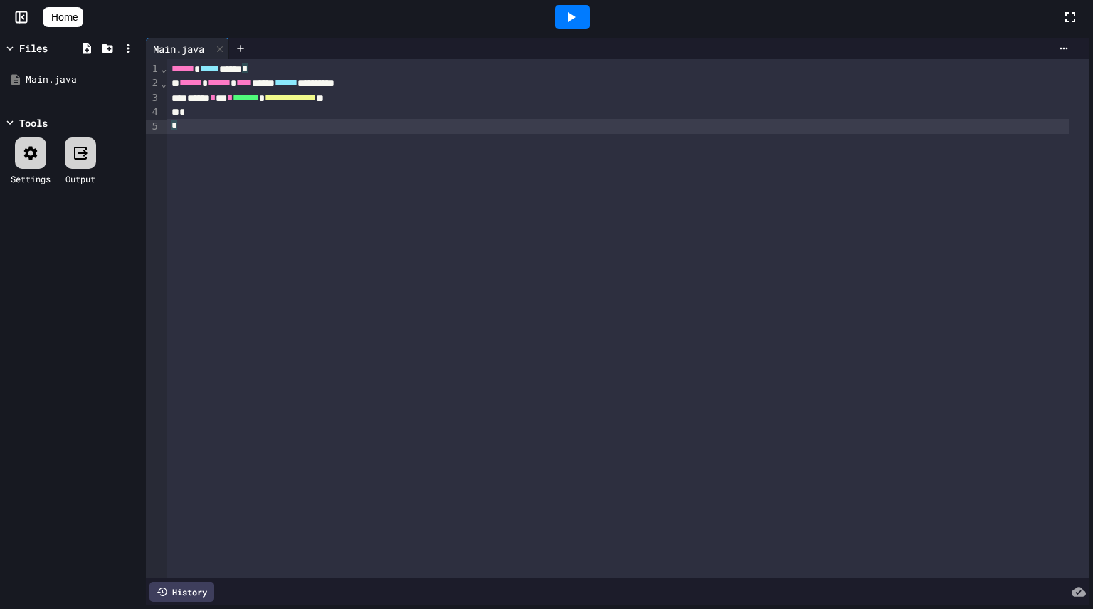
click at [406, 104] on div "**********" at bounding box center [617, 98] width 901 height 14
